Goal: Task Accomplishment & Management: Use online tool/utility

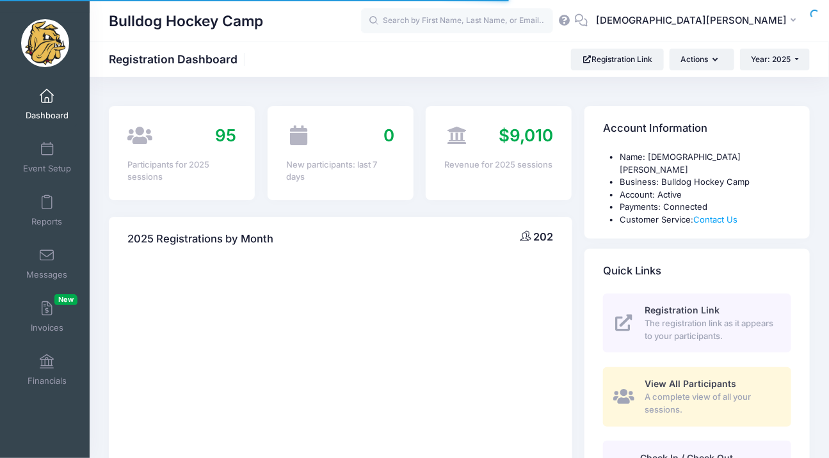
select select
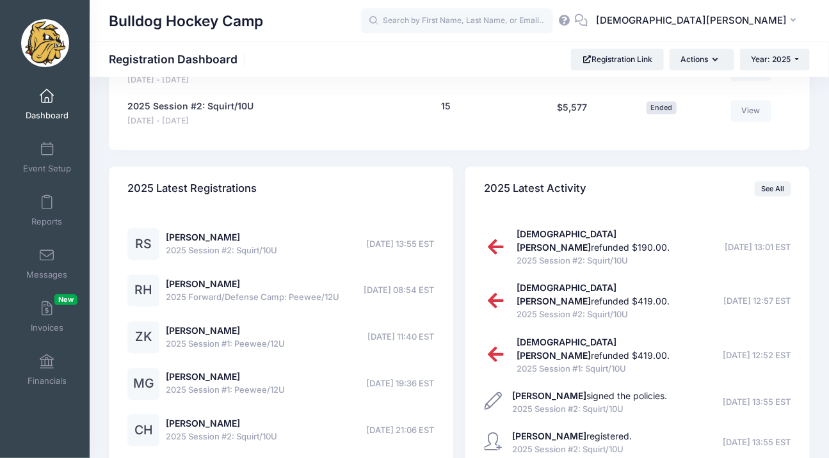
scroll to position [1031, 0]
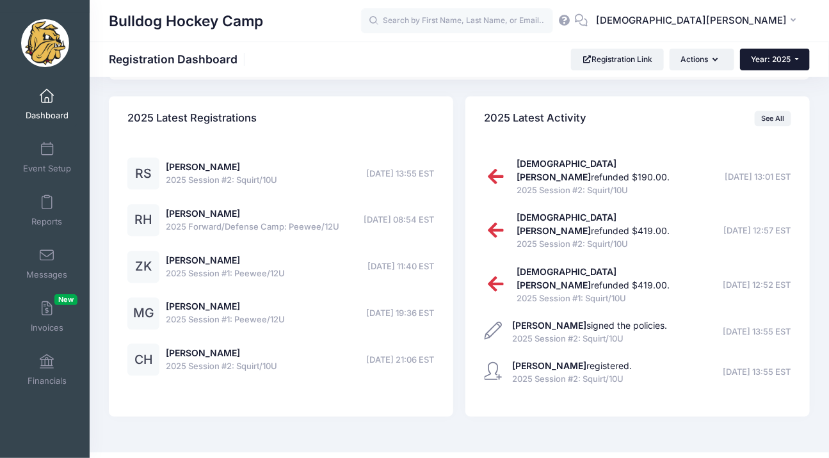
click at [792, 56] on button "Year: 2025" at bounding box center [775, 60] width 70 height 22
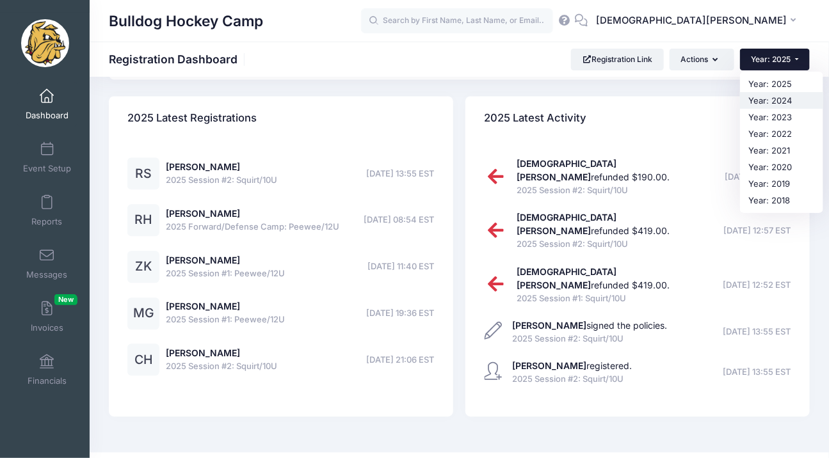
click at [774, 104] on link "Year: 2024" at bounding box center [781, 100] width 83 height 17
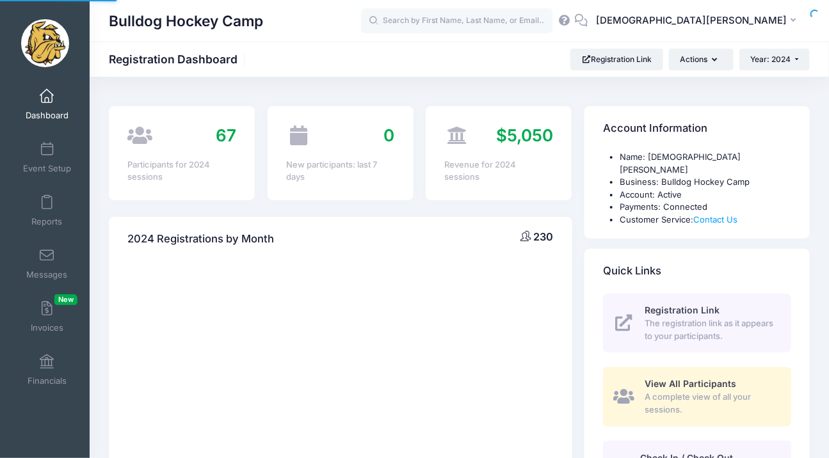
select select
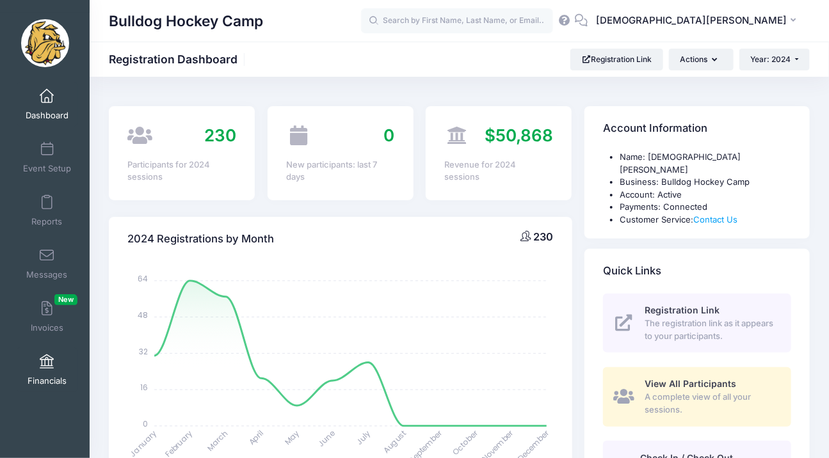
click at [47, 358] on span at bounding box center [47, 362] width 0 height 14
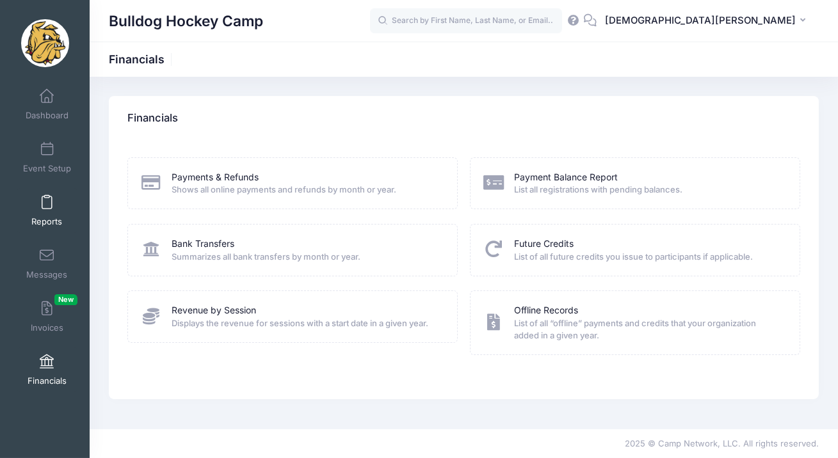
click at [38, 214] on link "Reports" at bounding box center [47, 210] width 61 height 45
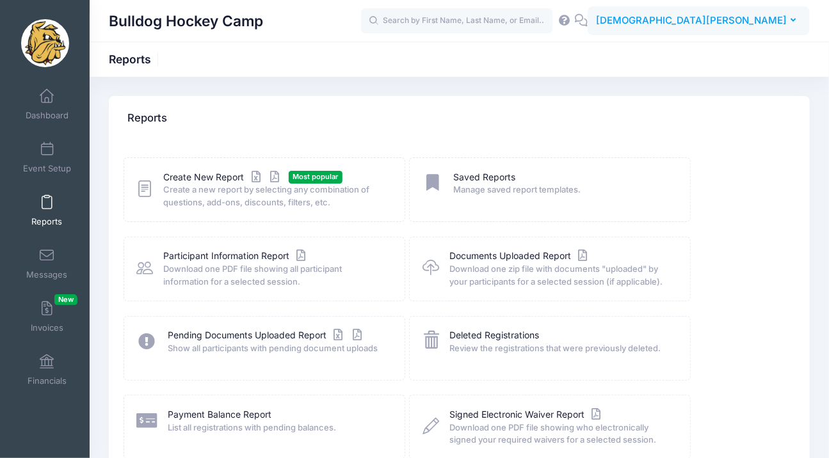
click at [738, 20] on span "[DEMOGRAPHIC_DATA][PERSON_NAME]" at bounding box center [691, 20] width 191 height 14
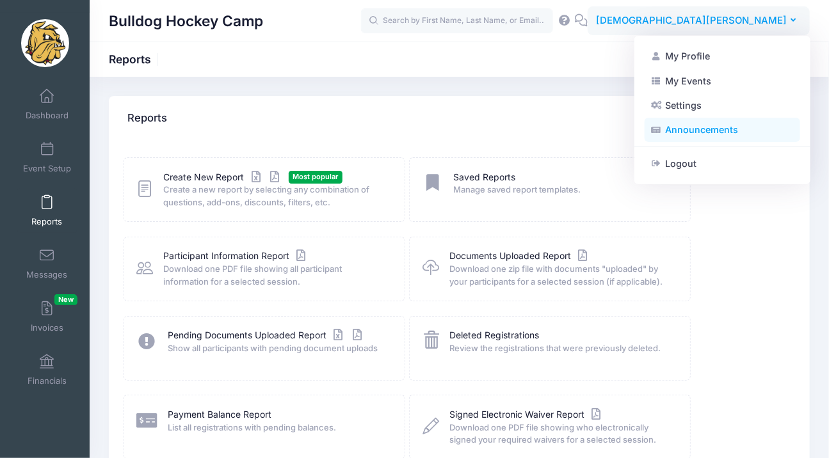
click at [692, 128] on link "Announcements" at bounding box center [722, 130] width 156 height 24
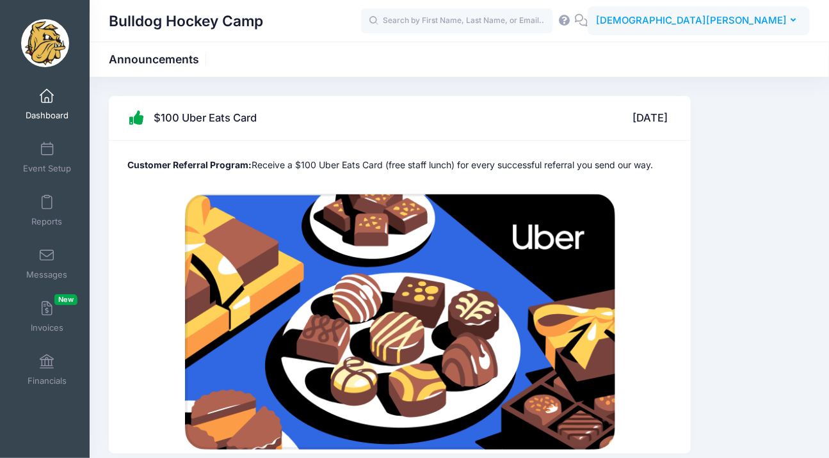
click at [746, 22] on span "[DEMOGRAPHIC_DATA][PERSON_NAME]" at bounding box center [691, 20] width 191 height 14
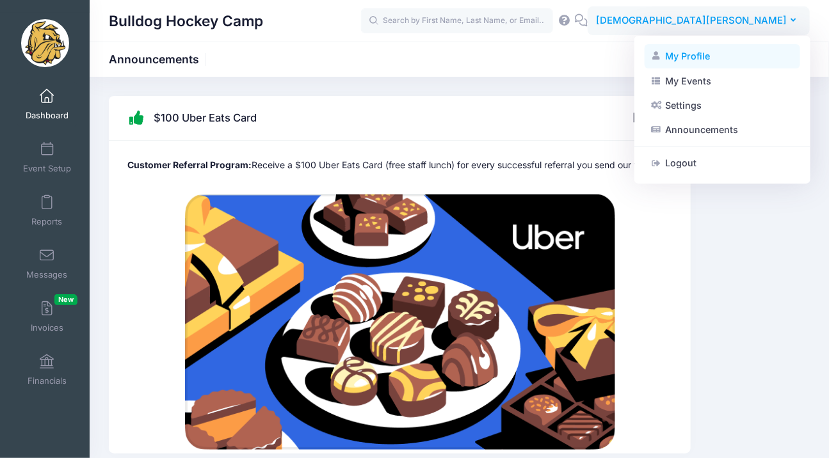
click at [699, 60] on link "My Profile" at bounding box center [722, 56] width 156 height 24
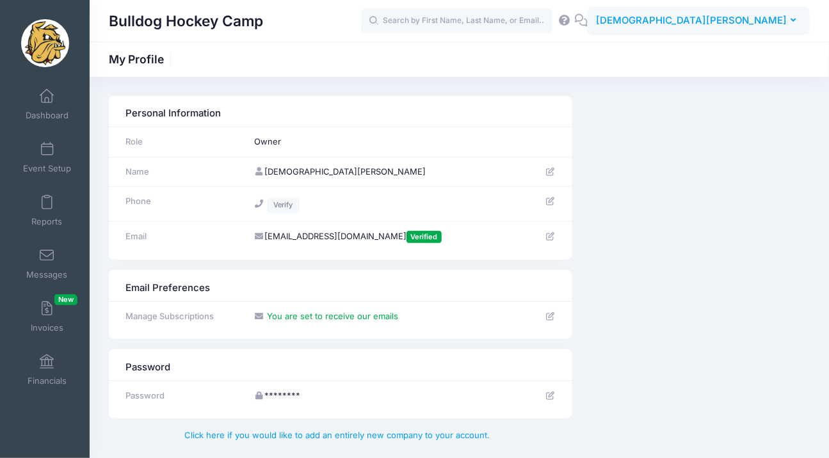
click at [777, 24] on span "[DEMOGRAPHIC_DATA][PERSON_NAME]" at bounding box center [691, 20] width 191 height 14
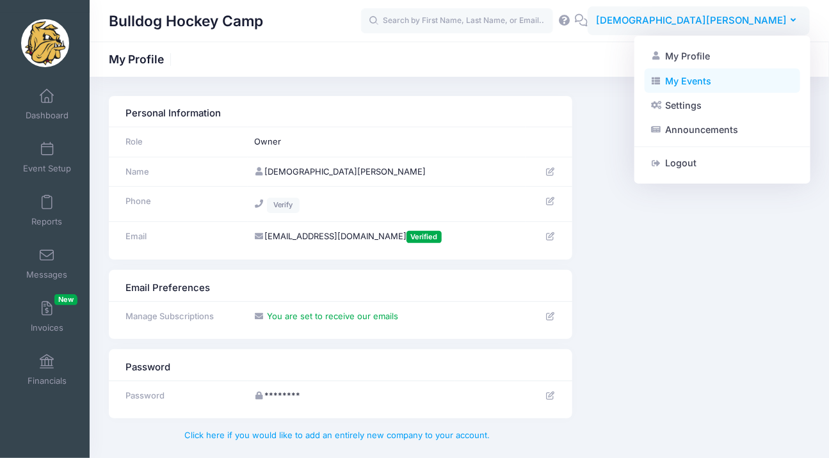
click at [718, 84] on link "My Events" at bounding box center [722, 80] width 156 height 24
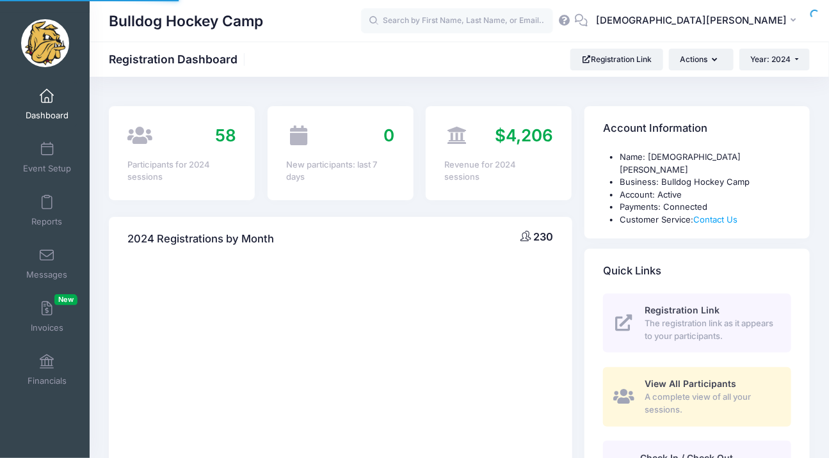
select select
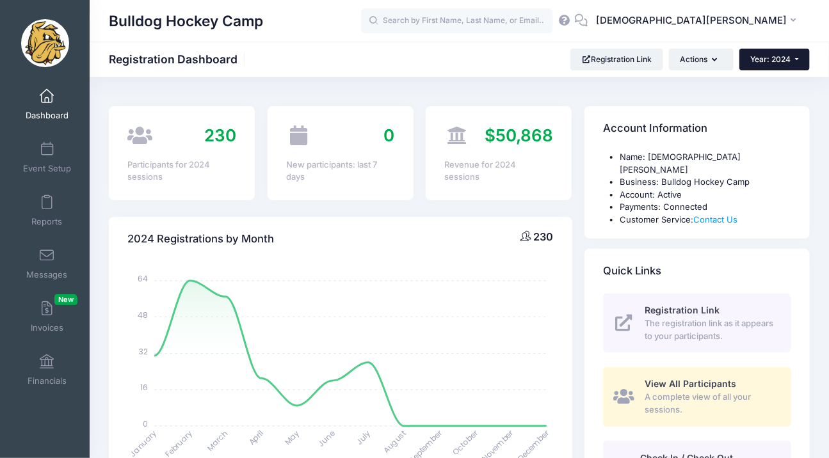
click at [785, 63] on span "Year: 2024" at bounding box center [771, 59] width 40 height 10
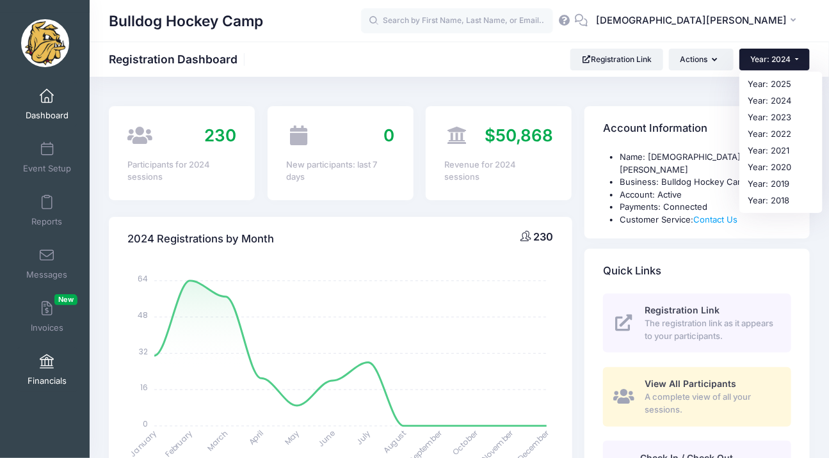
click at [47, 361] on span at bounding box center [47, 362] width 0 height 14
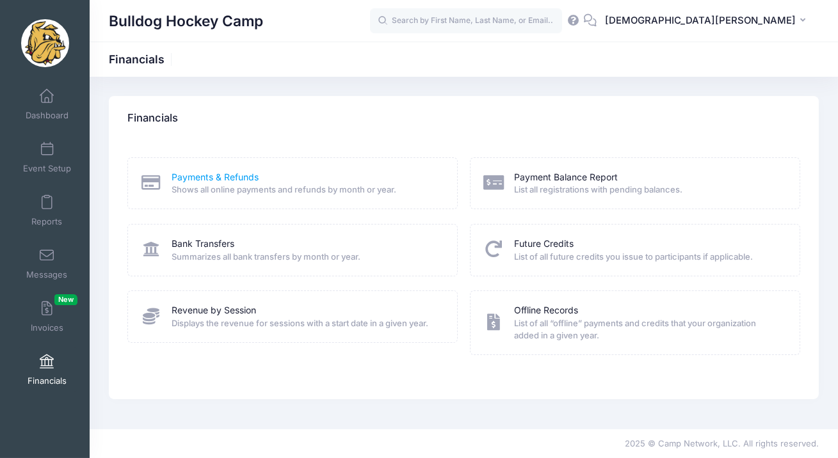
click at [205, 180] on link "Payments & Refunds" at bounding box center [215, 177] width 87 height 13
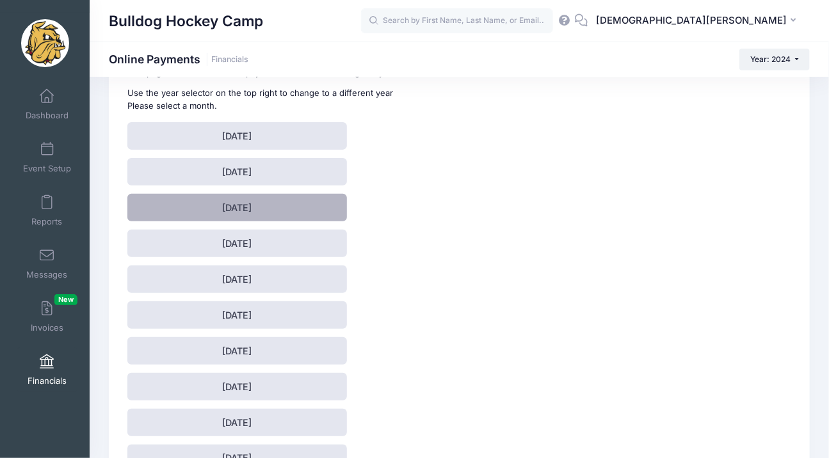
scroll to position [252, 0]
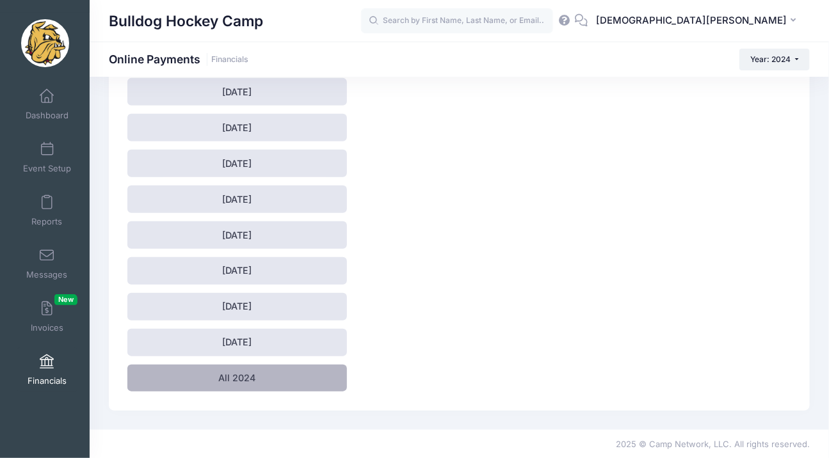
click at [236, 377] on link "All 2024" at bounding box center [236, 379] width 219 height 28
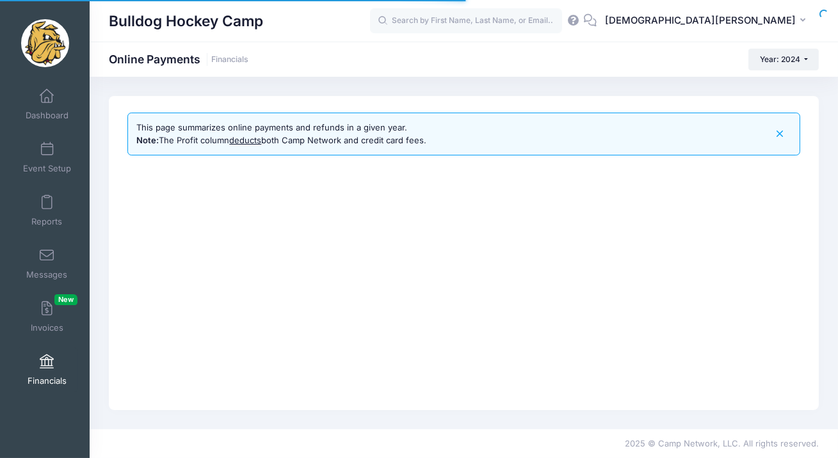
select select "10"
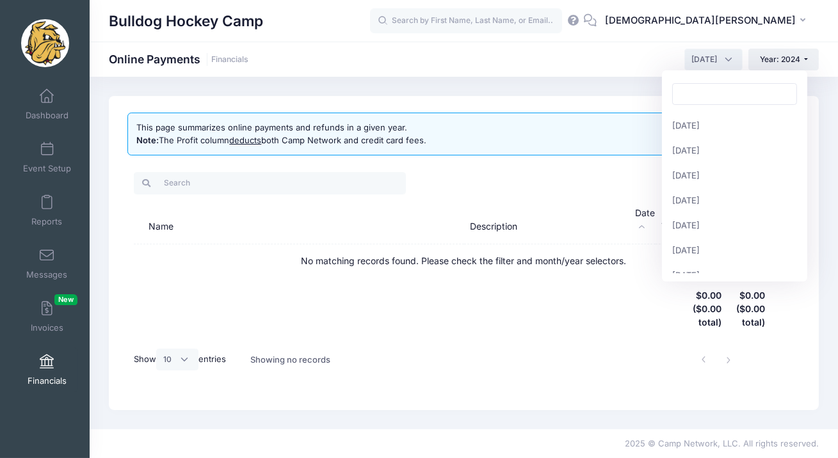
click at [729, 57] on span "August 2024" at bounding box center [713, 60] width 58 height 22
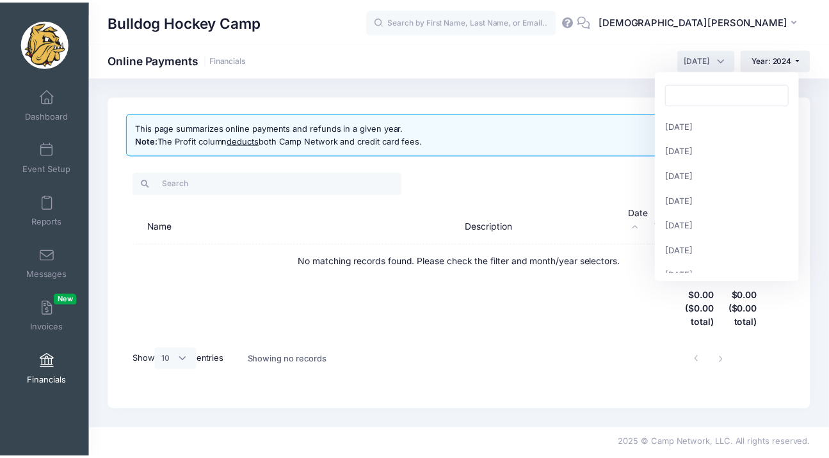
scroll to position [125, 0]
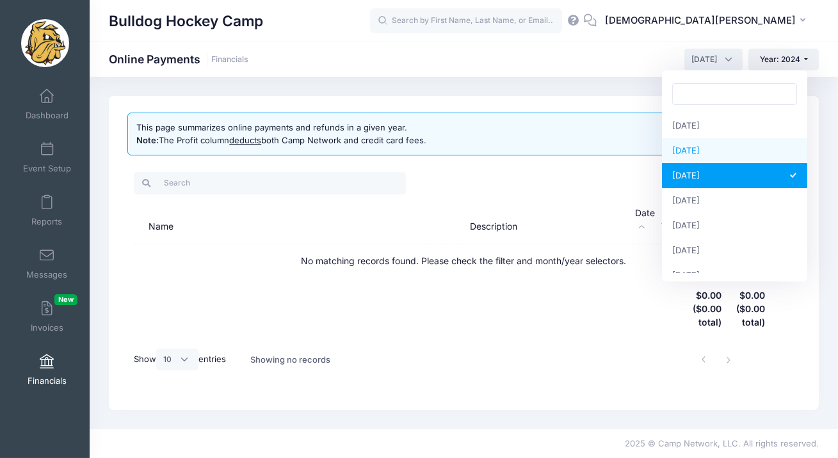
select select "7"
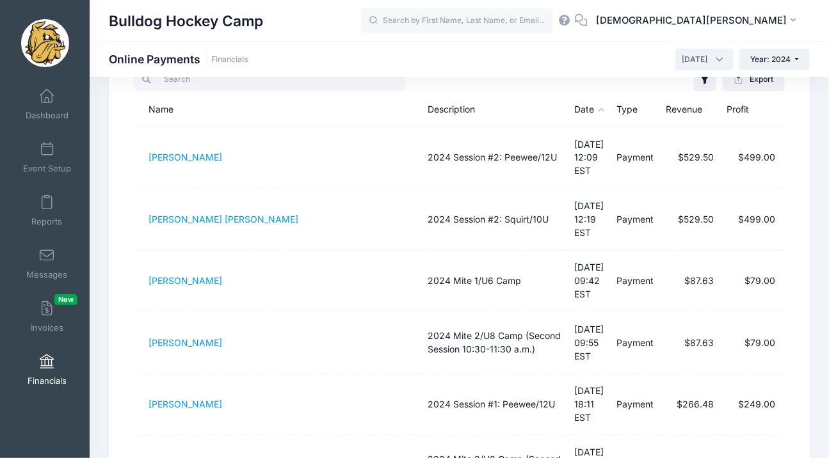
scroll to position [0, 0]
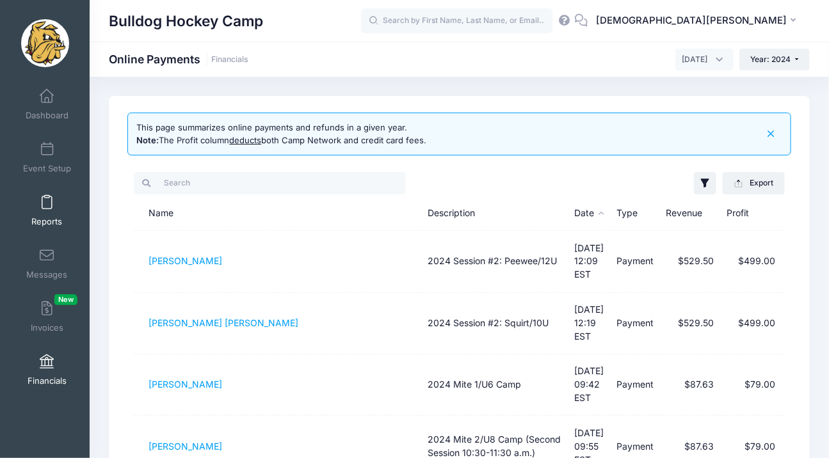
click at [37, 211] on link "Reports" at bounding box center [47, 210] width 61 height 45
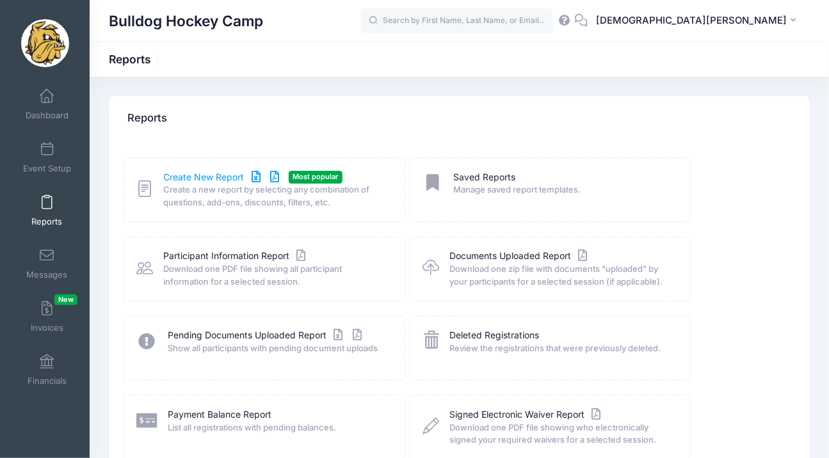
click at [218, 182] on link "Create New Report" at bounding box center [223, 177] width 119 height 13
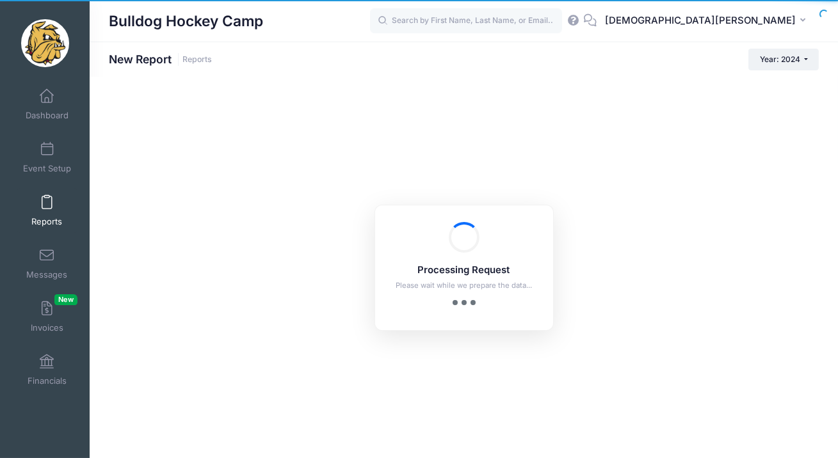
checkbox input "true"
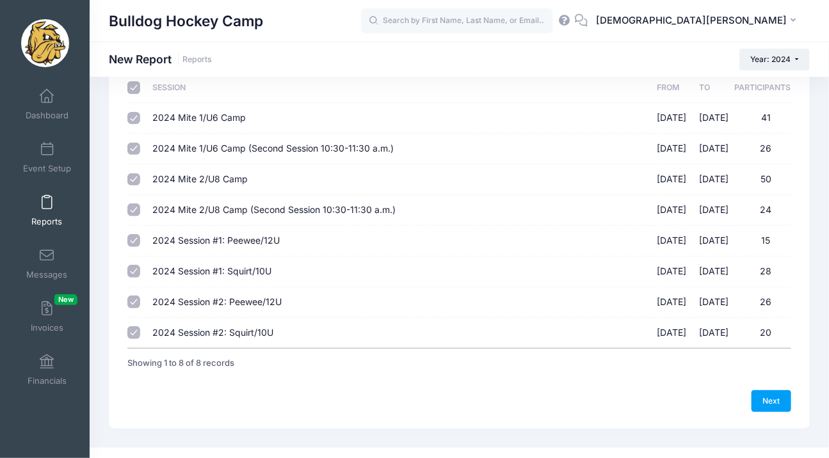
scroll to position [104, 0]
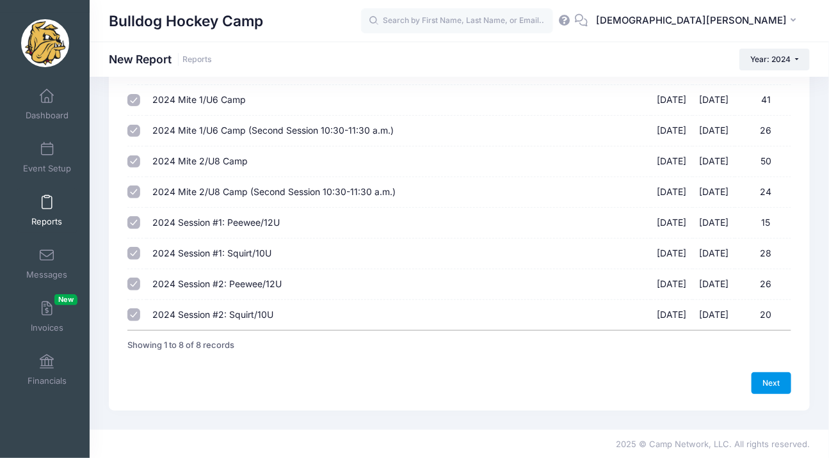
click at [765, 382] on link "Next" at bounding box center [771, 383] width 40 height 22
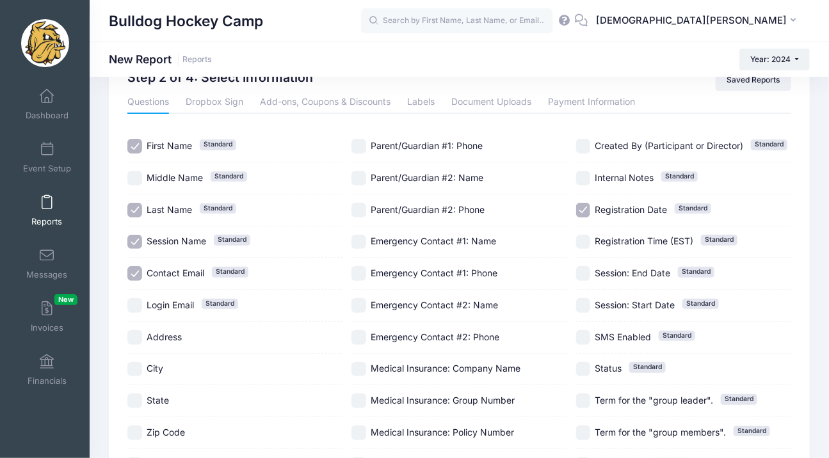
scroll to position [66, 0]
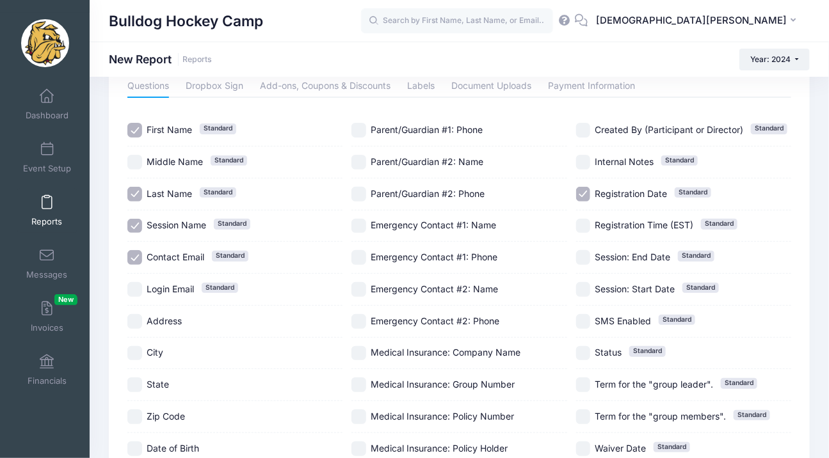
click at [127, 257] on div "Questions Dropbox Sign Add-ons, Coupons & Discounts Labels Document Uploads Pay…" at bounding box center [460, 317] width 676 height 485
click at [129, 259] on input "Contact Email Standard" at bounding box center [134, 257] width 15 height 15
checkbox input "false"
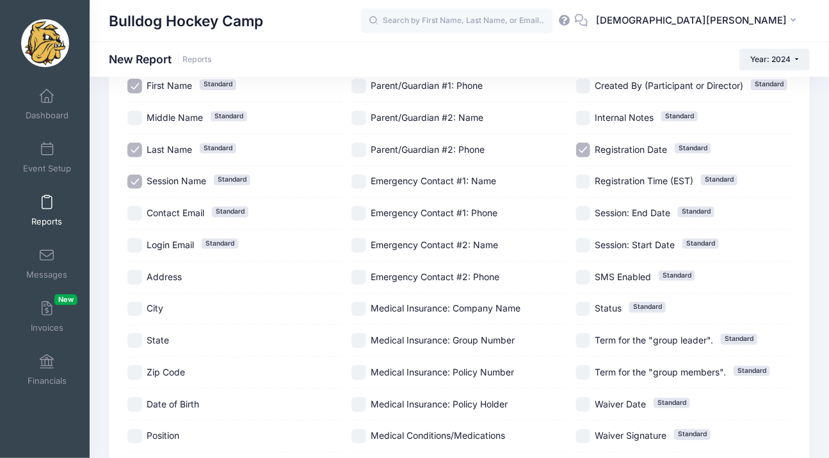
click at [580, 153] on input "Registration Date Standard" at bounding box center [583, 150] width 15 height 15
checkbox input "false"
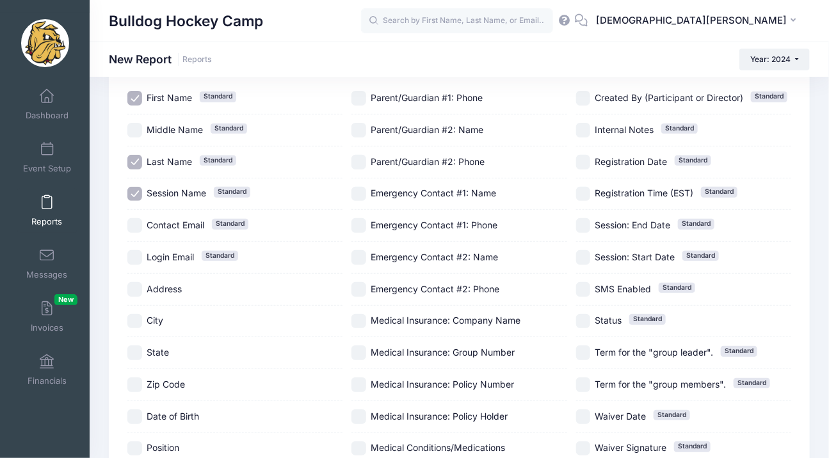
scroll to position [0, 0]
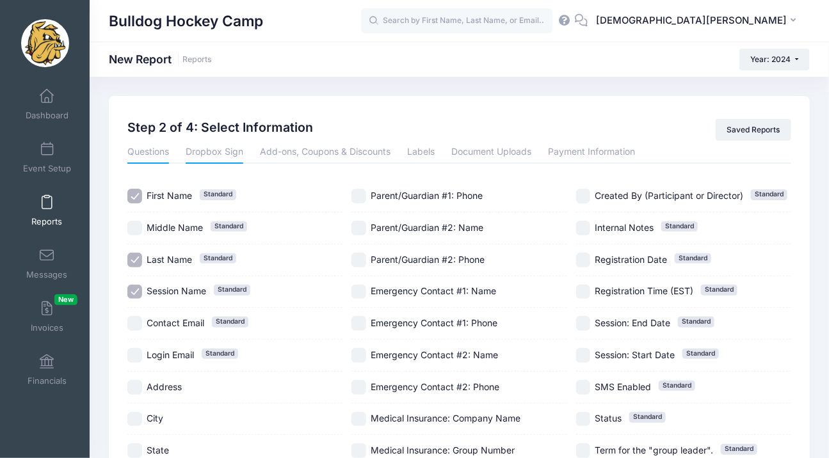
click at [223, 155] on link "Dropbox Sign" at bounding box center [215, 152] width 58 height 23
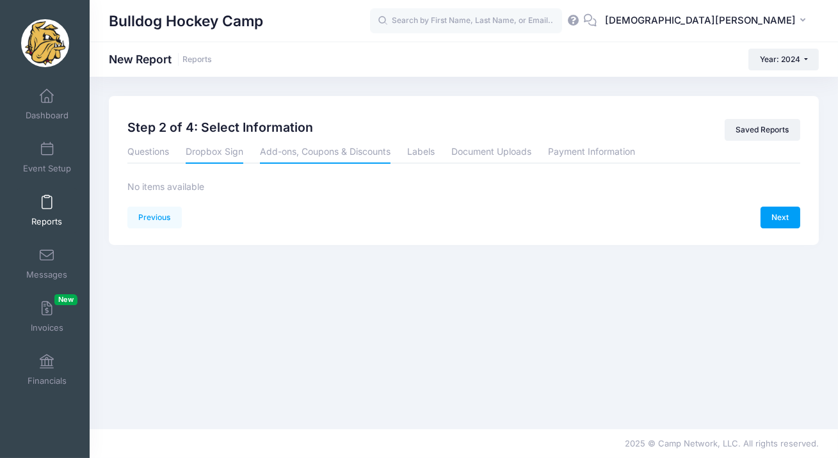
click at [287, 149] on link "Add-ons, Coupons & Discounts" at bounding box center [325, 152] width 131 height 23
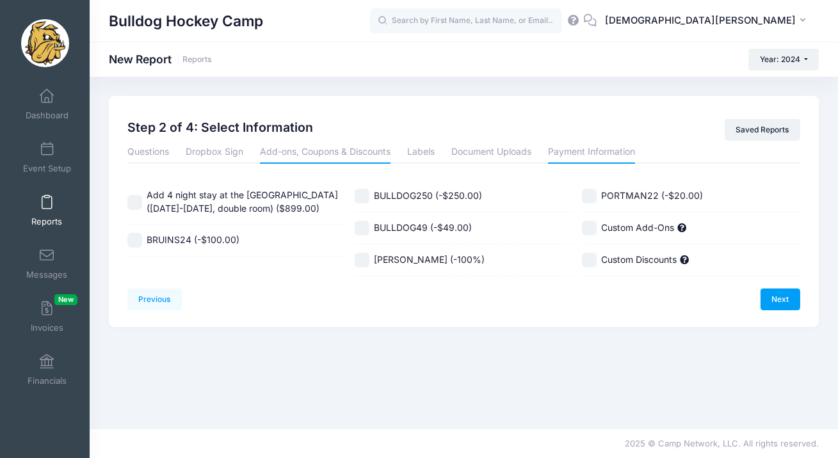
click at [575, 146] on link "Payment Information" at bounding box center [591, 152] width 87 height 23
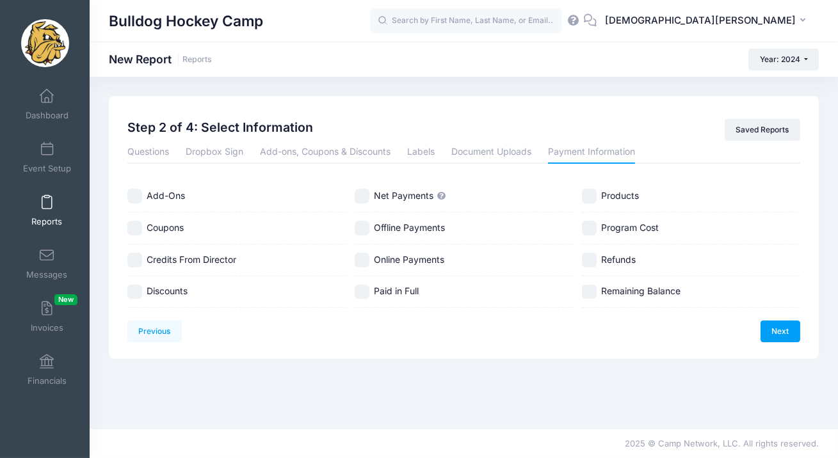
click at [364, 259] on input "Online Payments" at bounding box center [362, 260] width 15 height 15
checkbox input "true"
click at [587, 232] on input "Program Cost" at bounding box center [589, 228] width 15 height 15
checkbox input "true"
click at [771, 328] on link "Next" at bounding box center [780, 332] width 40 height 22
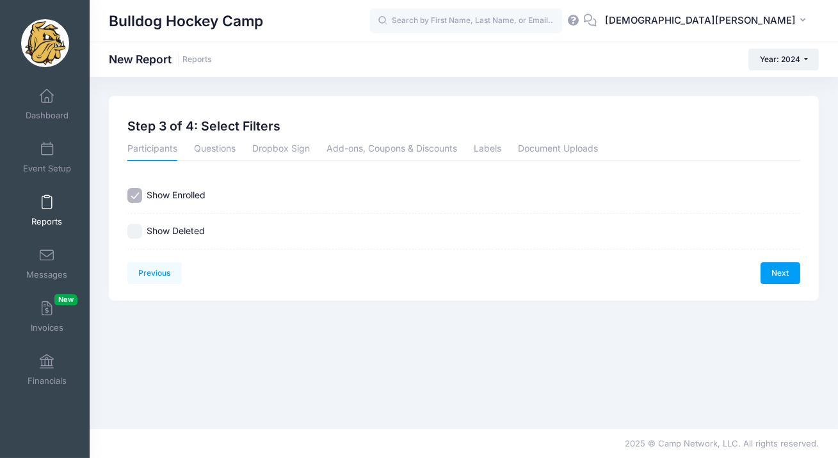
click at [140, 233] on input "Show Deleted" at bounding box center [134, 231] width 15 height 15
checkbox input "true"
click at [778, 278] on link "Next" at bounding box center [780, 273] width 40 height 22
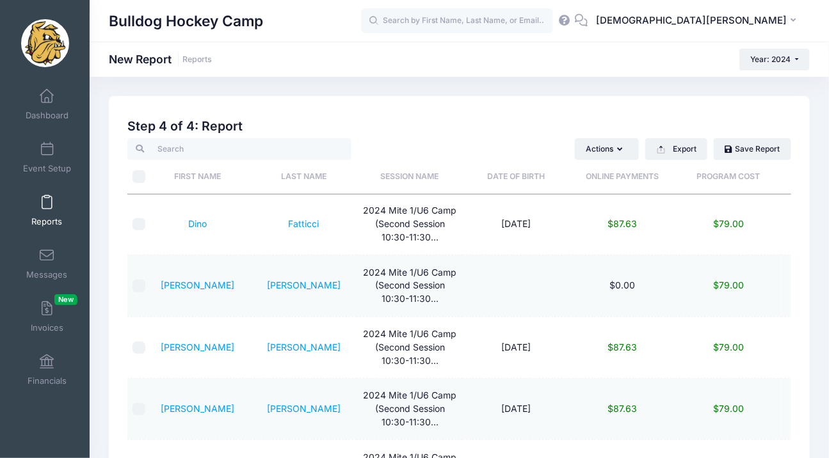
scroll to position [1828, 0]
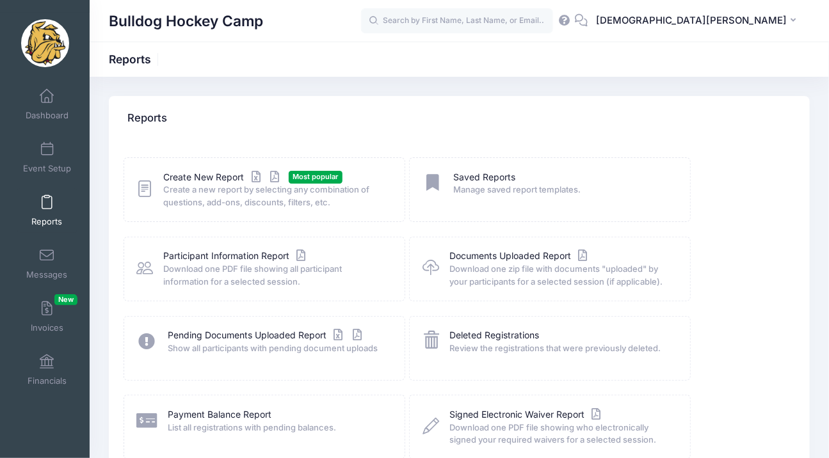
click at [205, 191] on span "Create a new report by selecting any combination of questions, add-ons, discoun…" at bounding box center [276, 196] width 224 height 25
click at [204, 175] on link "Create New Report" at bounding box center [223, 177] width 119 height 13
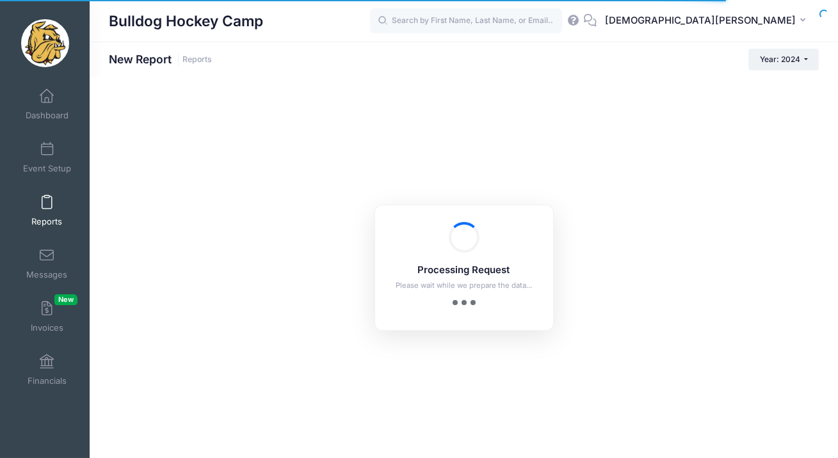
checkbox input "true"
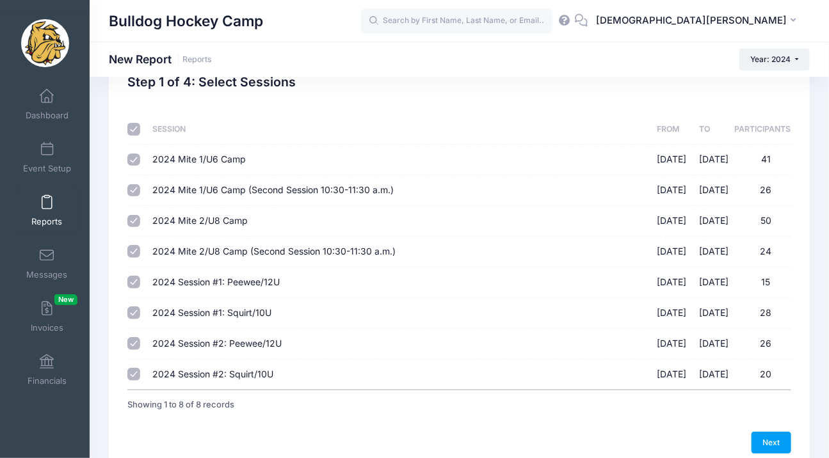
scroll to position [104, 0]
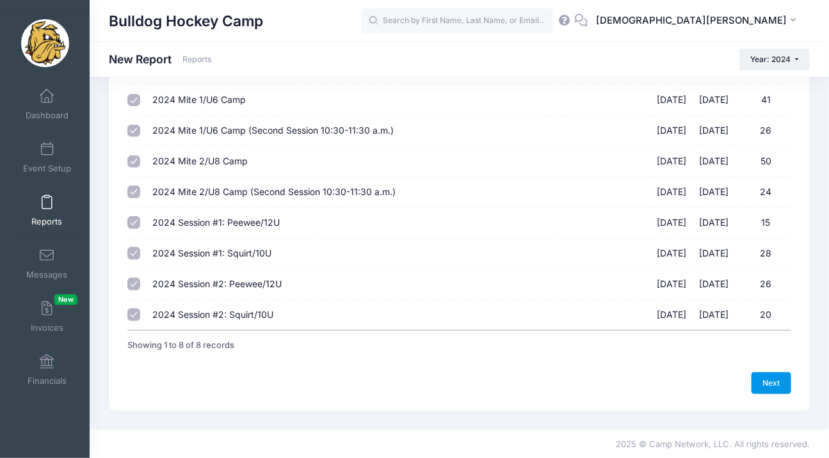
click at [769, 378] on link "Next" at bounding box center [771, 383] width 40 height 22
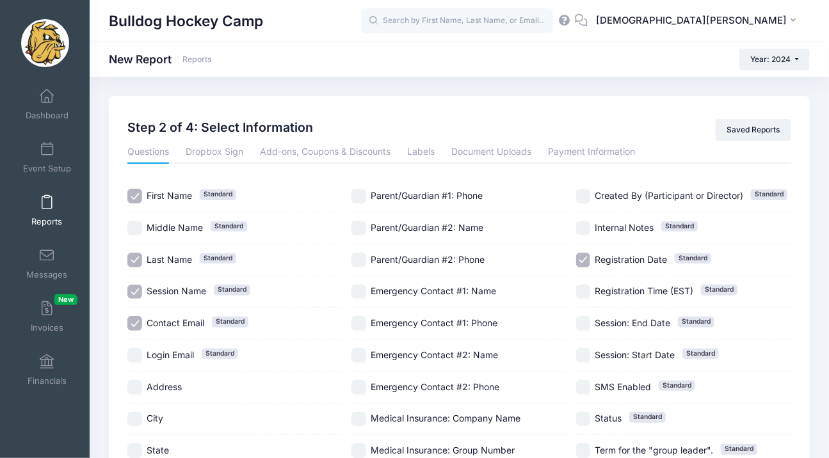
click at [136, 320] on input "Contact Email Standard" at bounding box center [134, 323] width 15 height 15
checkbox input "false"
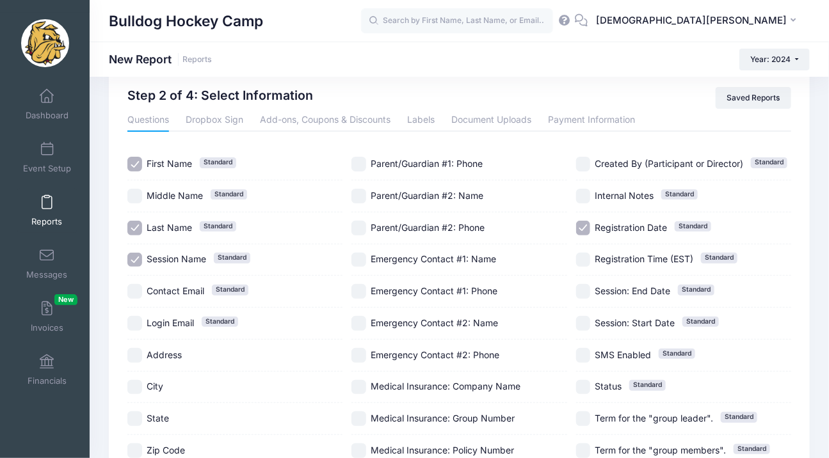
scroll to position [36, 0]
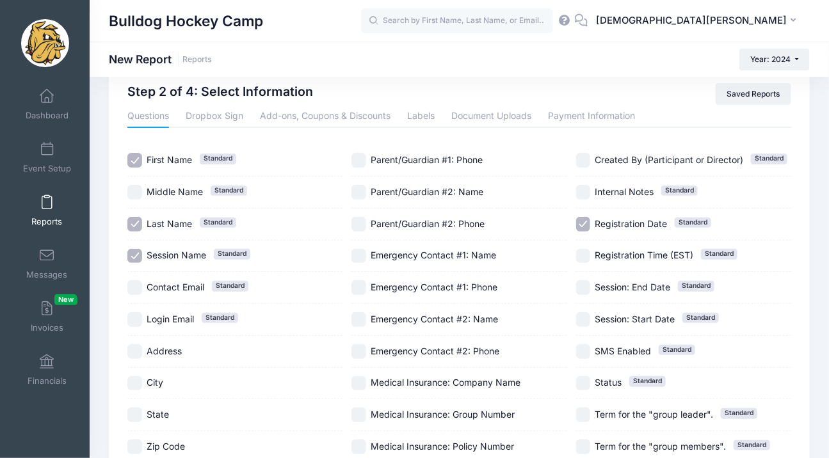
click at [579, 228] on input "Registration Date Standard" at bounding box center [583, 224] width 15 height 15
checkbox input "false"
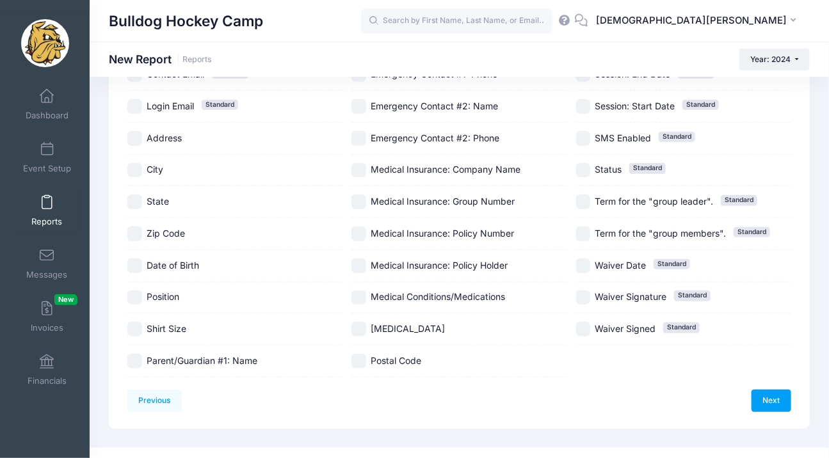
scroll to position [266, 0]
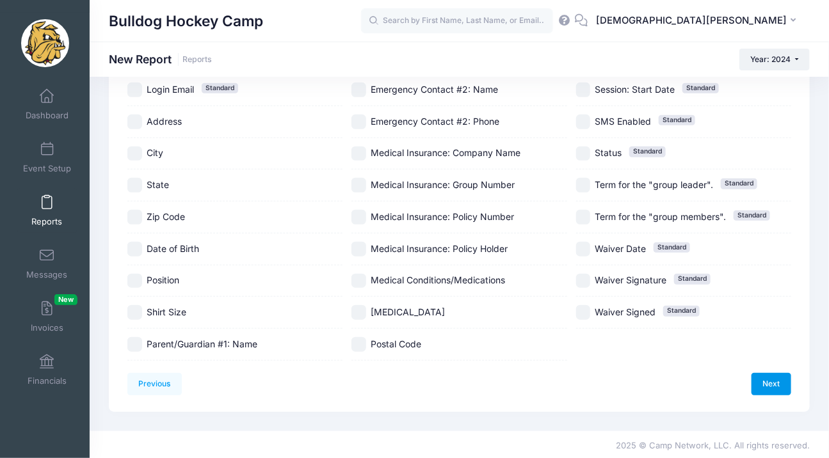
click at [783, 380] on link "Next" at bounding box center [771, 384] width 40 height 22
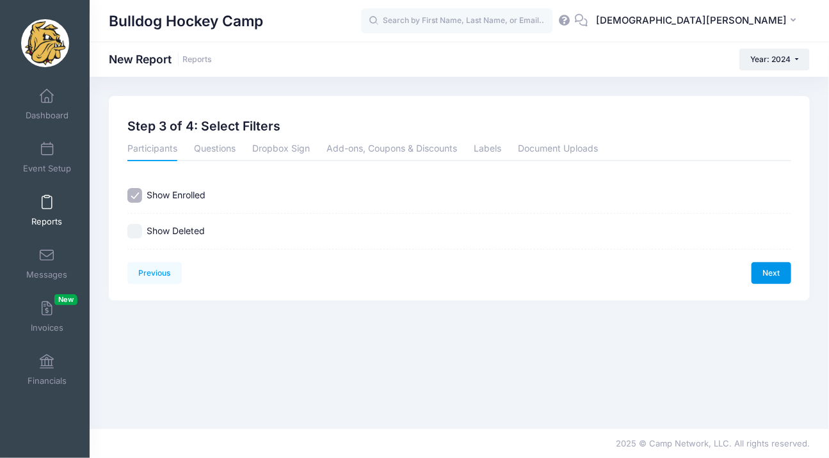
scroll to position [0, 0]
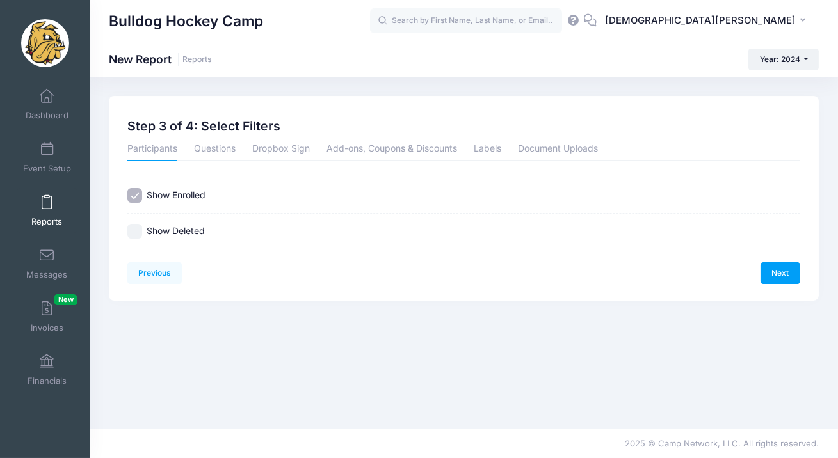
click at [136, 233] on input "Show Deleted" at bounding box center [134, 231] width 15 height 15
checkbox input "true"
click at [168, 273] on link "Previous" at bounding box center [154, 273] width 54 height 22
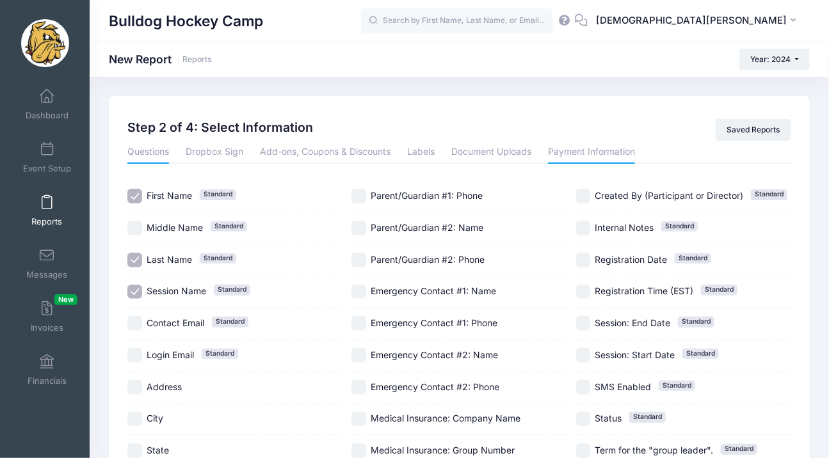
click at [559, 152] on link "Payment Information" at bounding box center [591, 152] width 87 height 23
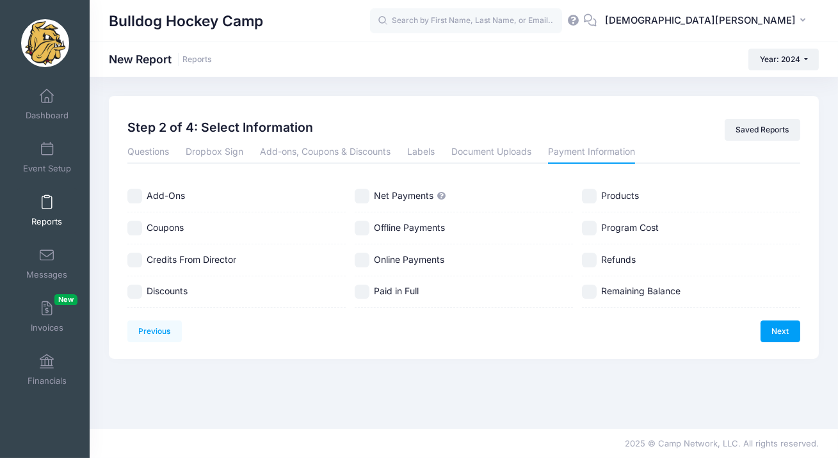
click at [367, 262] on input "Online Payments" at bounding box center [362, 260] width 15 height 15
checkbox input "true"
click at [598, 230] on label "Program Cost" at bounding box center [691, 228] width 218 height 15
checkbox input "true"
click at [593, 261] on input "Refunds" at bounding box center [589, 260] width 15 height 15
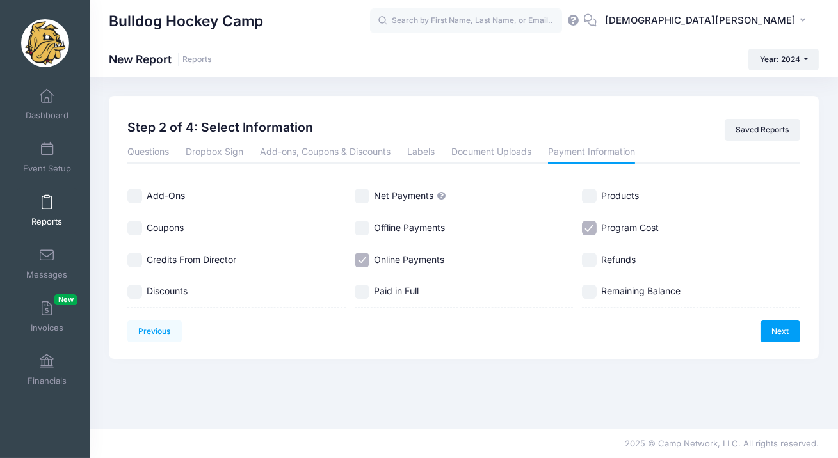
checkbox input "true"
click at [133, 224] on input "Coupons" at bounding box center [134, 228] width 15 height 15
checkbox input "true"
click at [793, 327] on link "Next" at bounding box center [780, 332] width 40 height 22
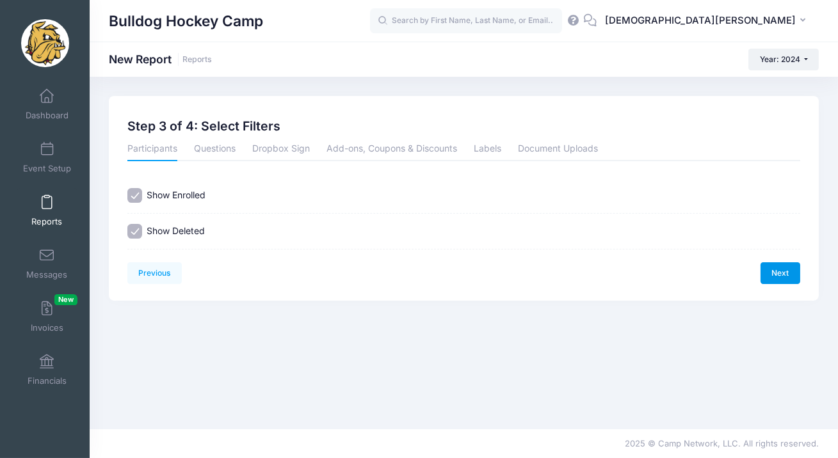
click at [779, 269] on link "Next" at bounding box center [780, 273] width 40 height 22
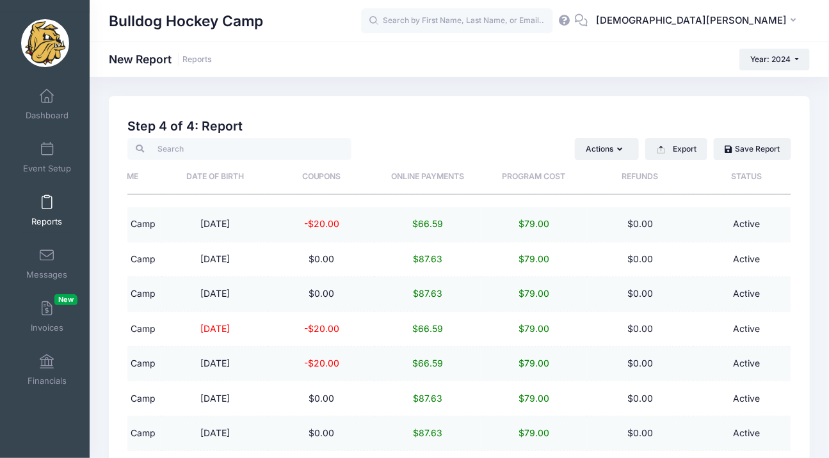
scroll to position [0, 331]
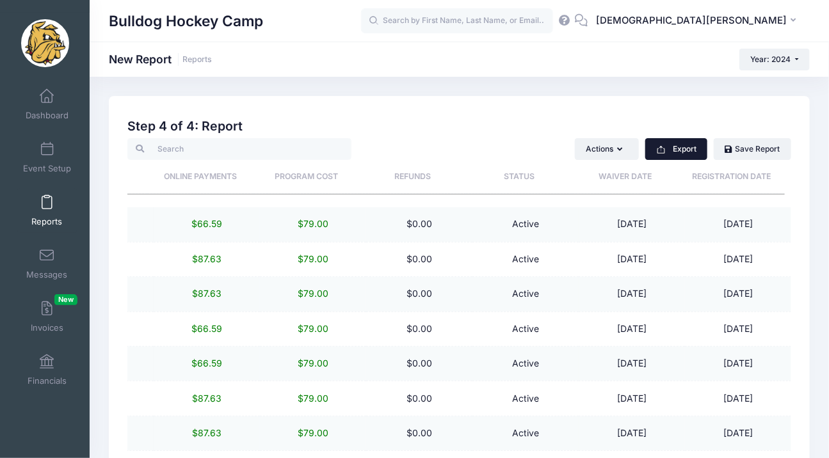
click at [678, 143] on button "Export" at bounding box center [676, 149] width 62 height 22
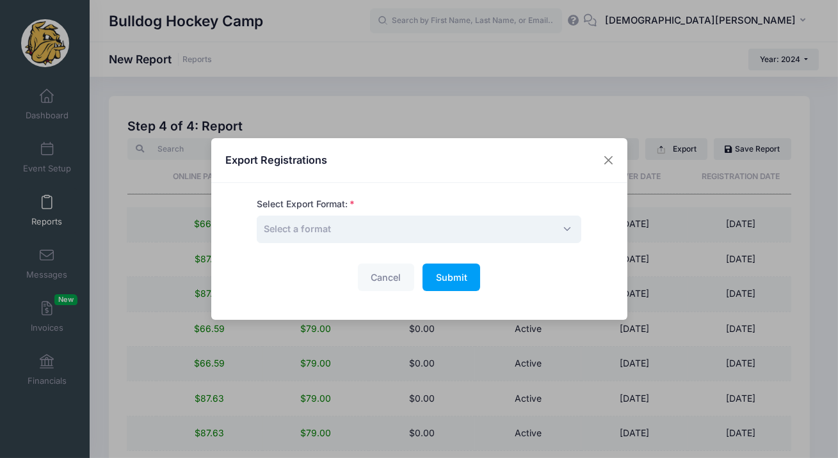
click at [449, 239] on span "Select a format" at bounding box center [419, 230] width 324 height 28
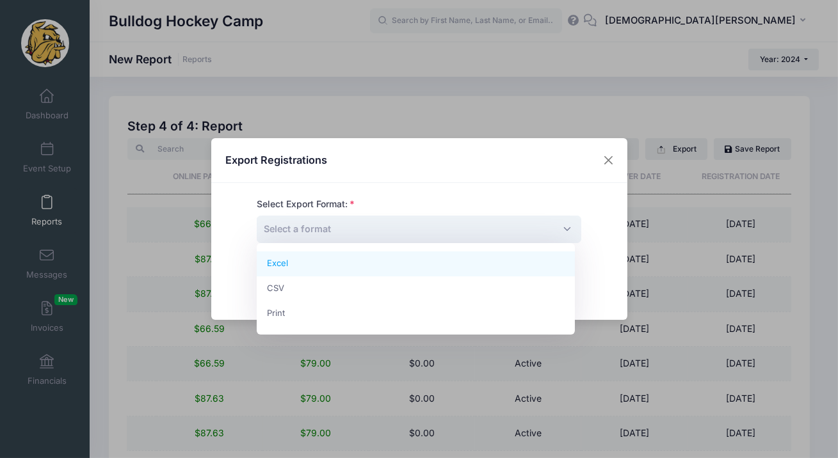
select select "excel"
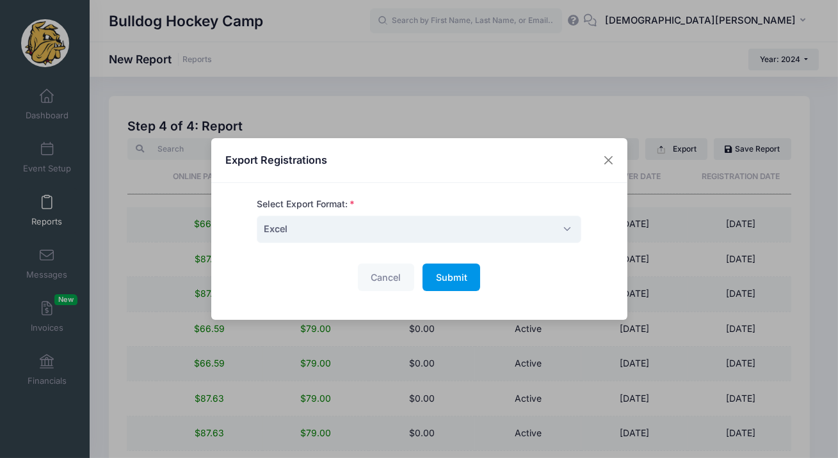
click at [449, 277] on span "Submit" at bounding box center [451, 277] width 31 height 11
